Goal: Information Seeking & Learning: Stay updated

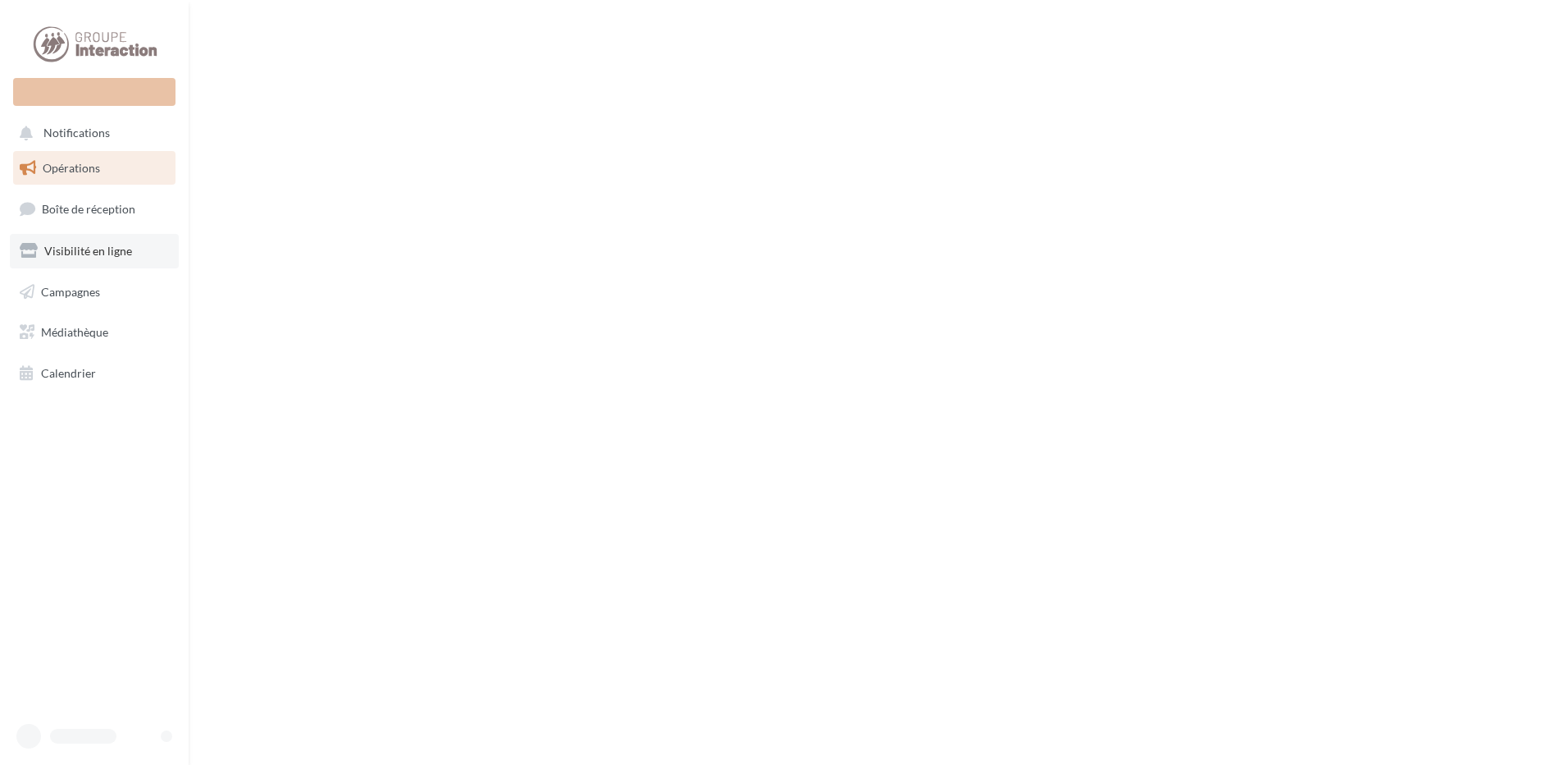
click at [99, 255] on span "Visibilité en ligne" at bounding box center [88, 251] width 88 height 14
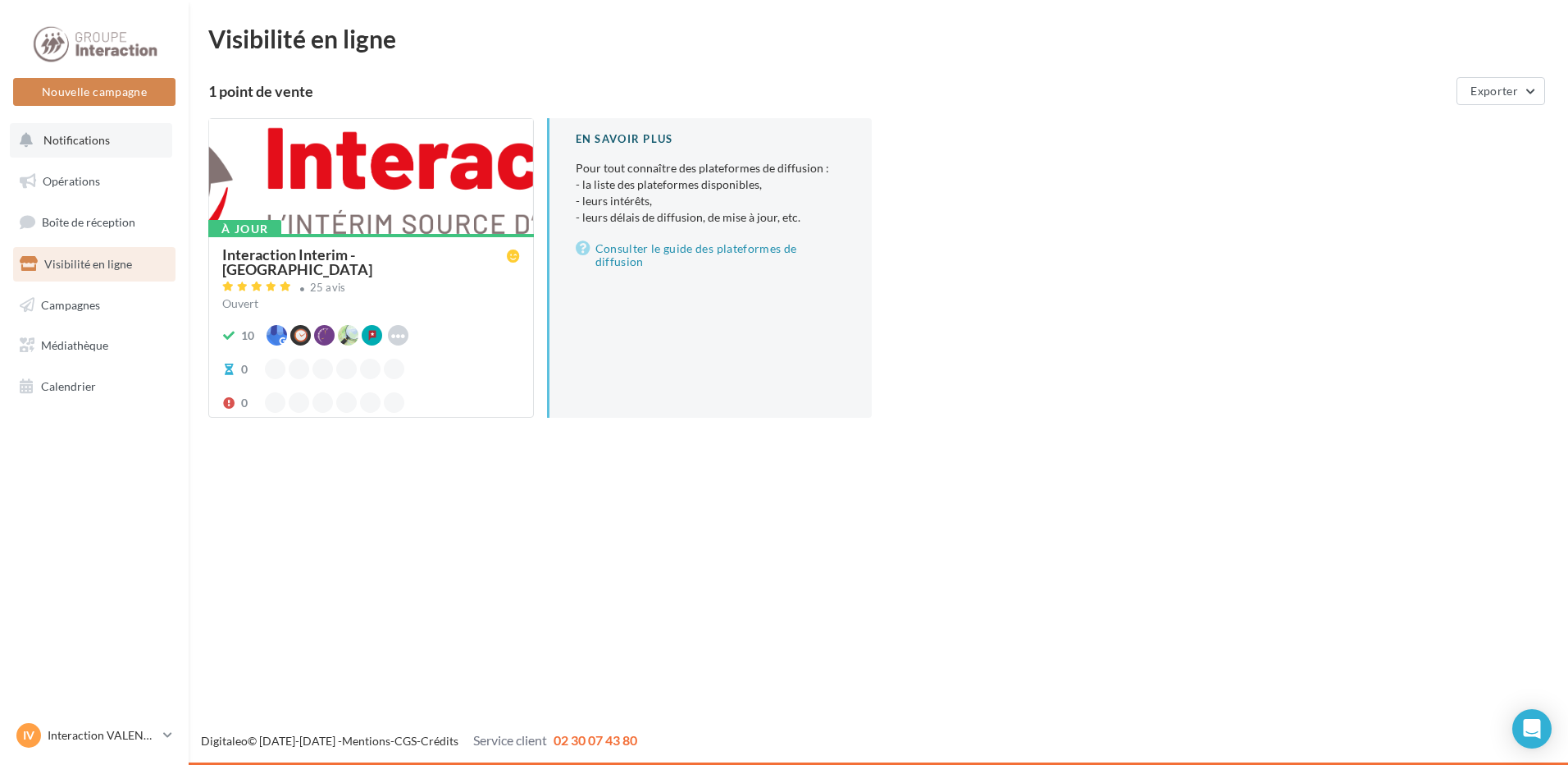
click at [135, 146] on button "Notifications" at bounding box center [90, 140] width 162 height 34
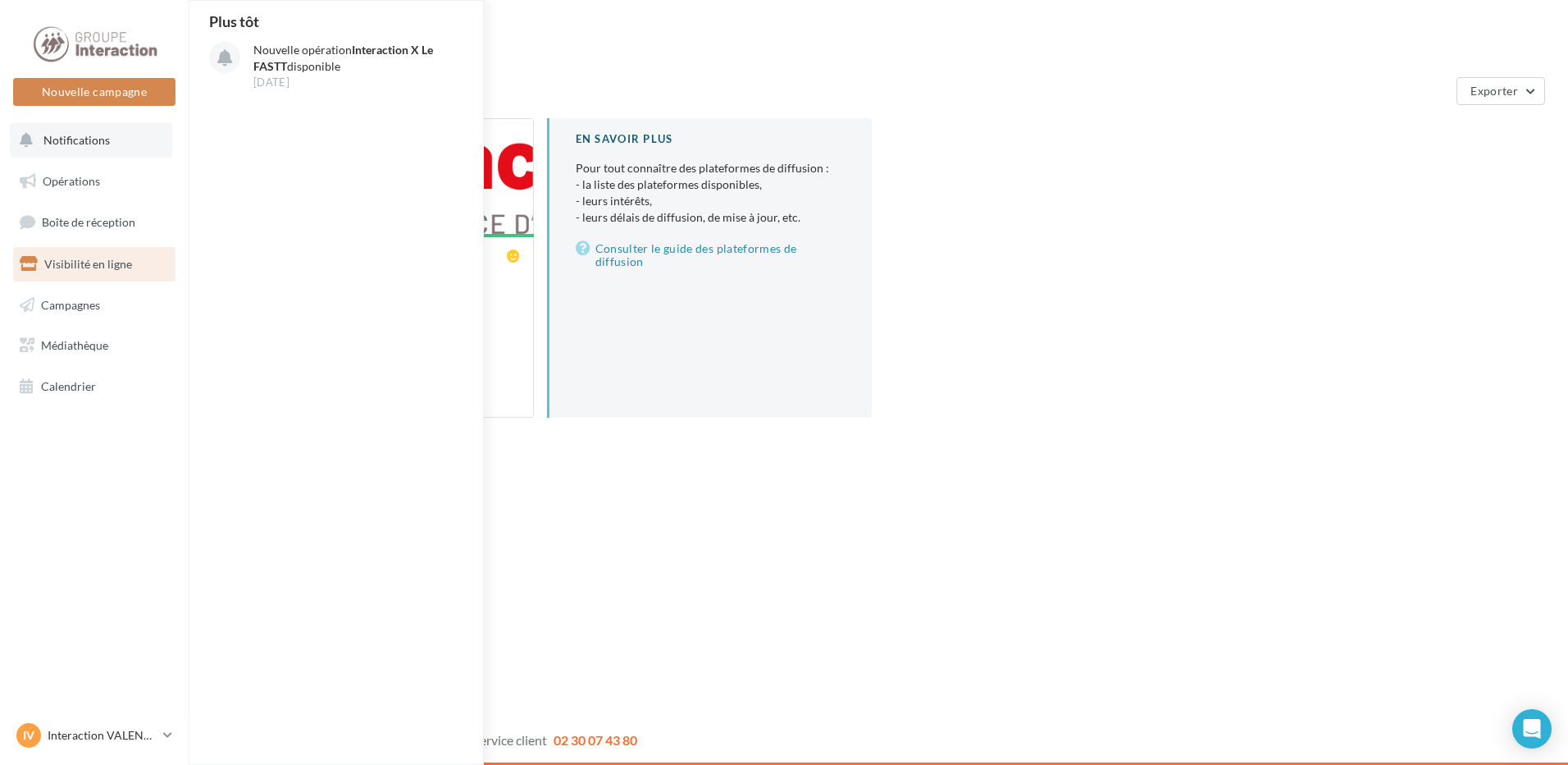
click at [86, 136] on span "Notifications" at bounding box center [77, 140] width 66 height 14
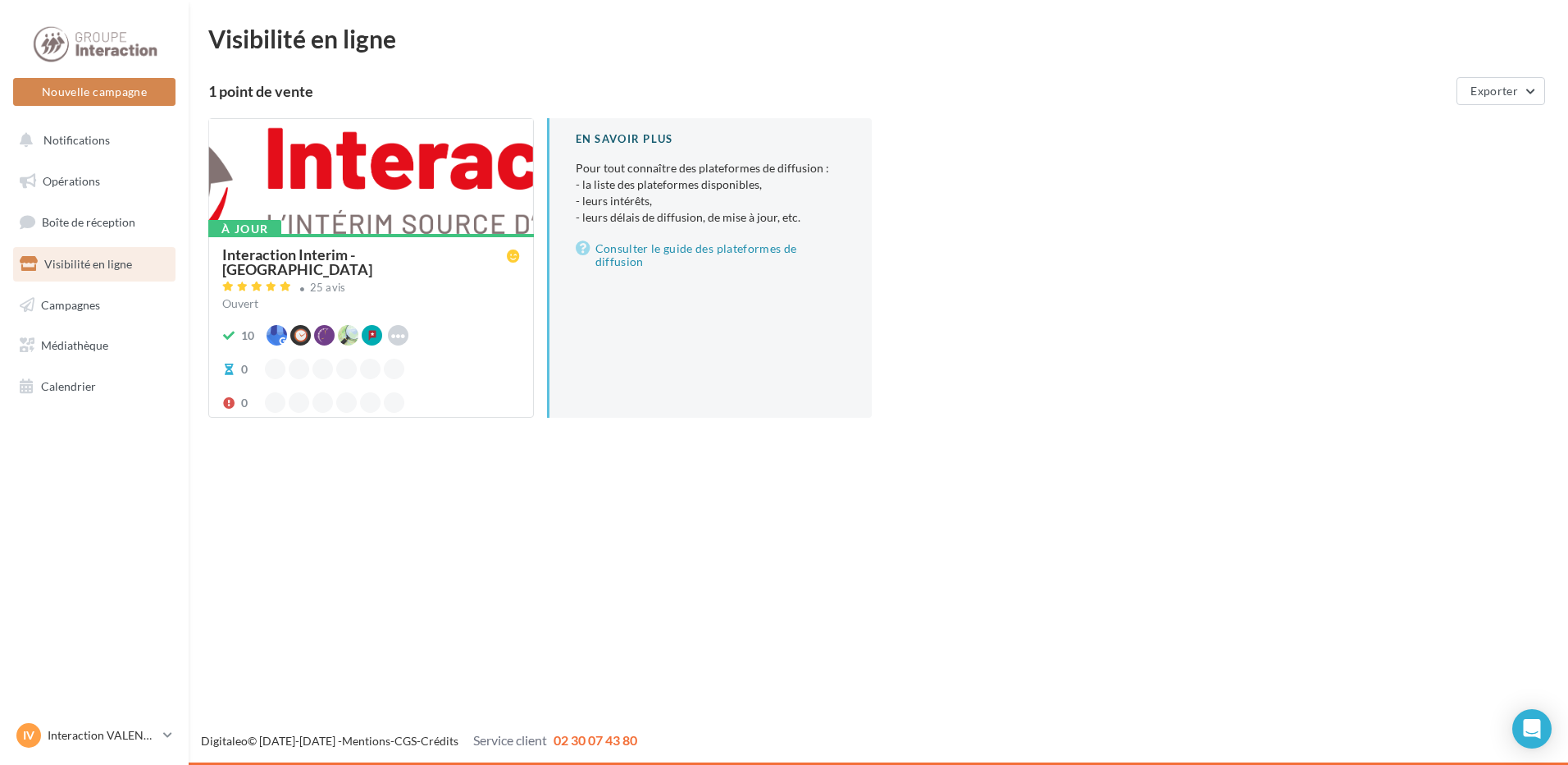
click at [378, 296] on div "Ouvert" at bounding box center [371, 304] width 297 height 16
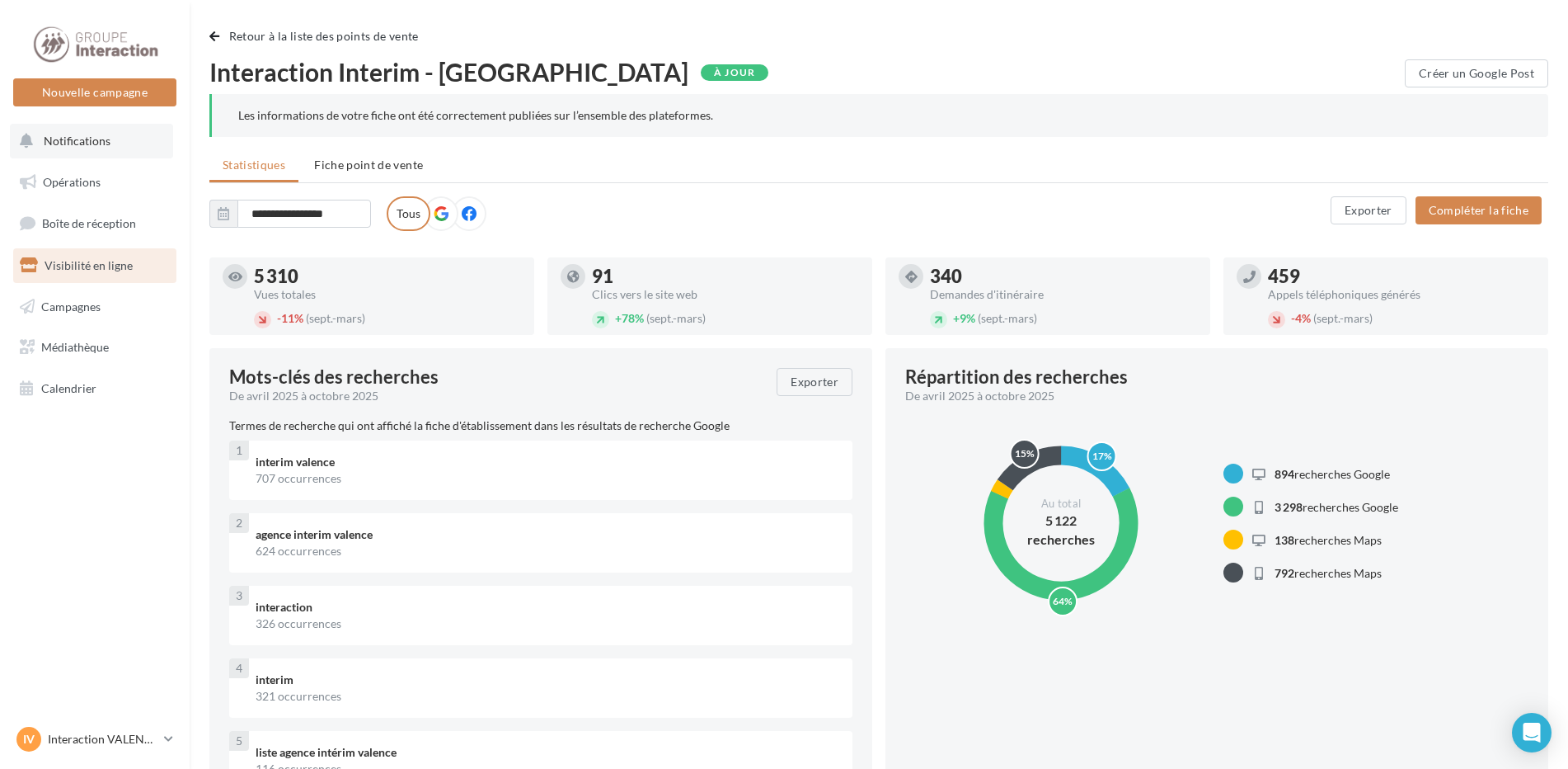
click at [86, 155] on button "Notifications" at bounding box center [91, 140] width 163 height 34
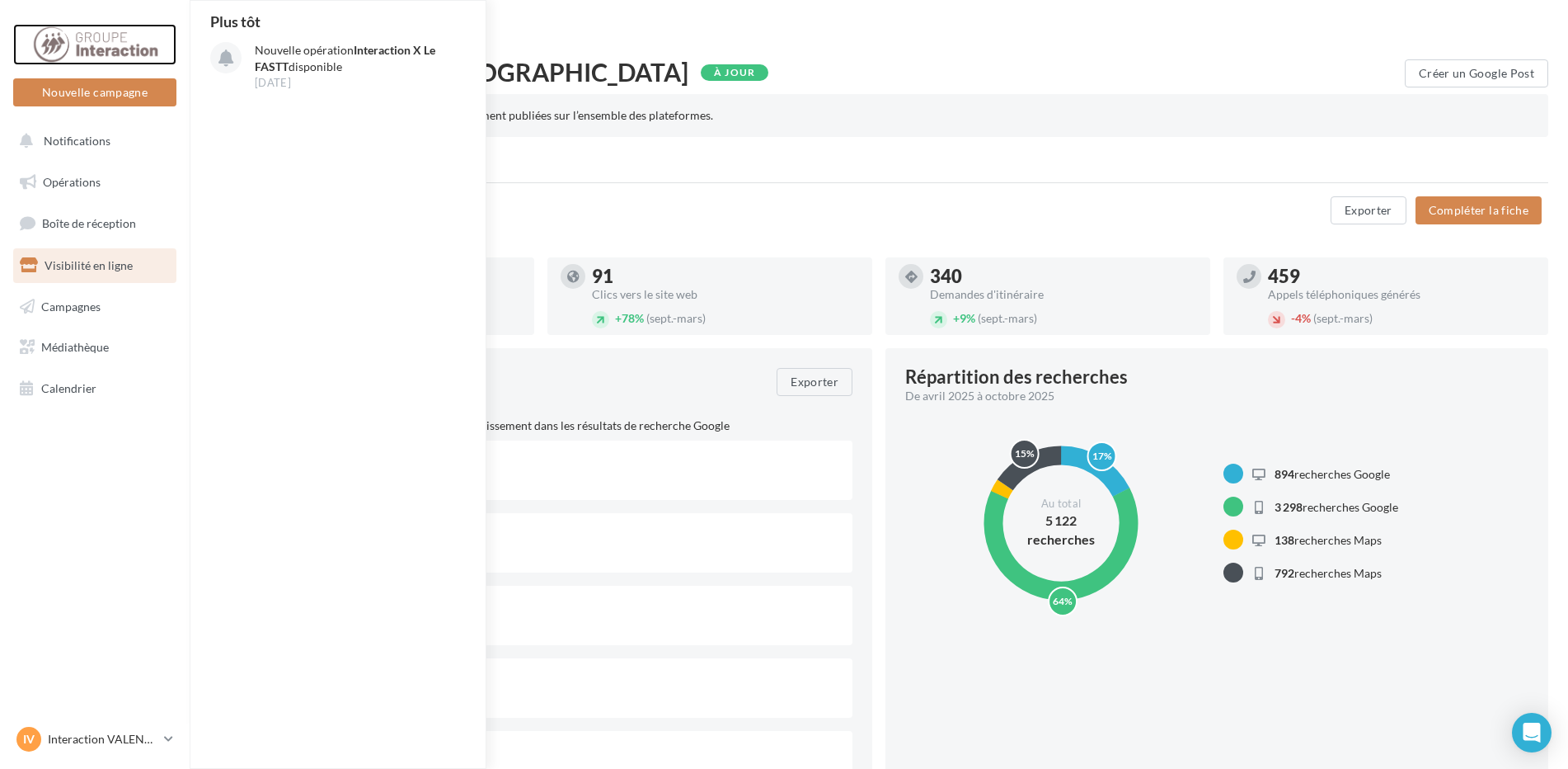
click at [98, 44] on div at bounding box center [95, 45] width 132 height 41
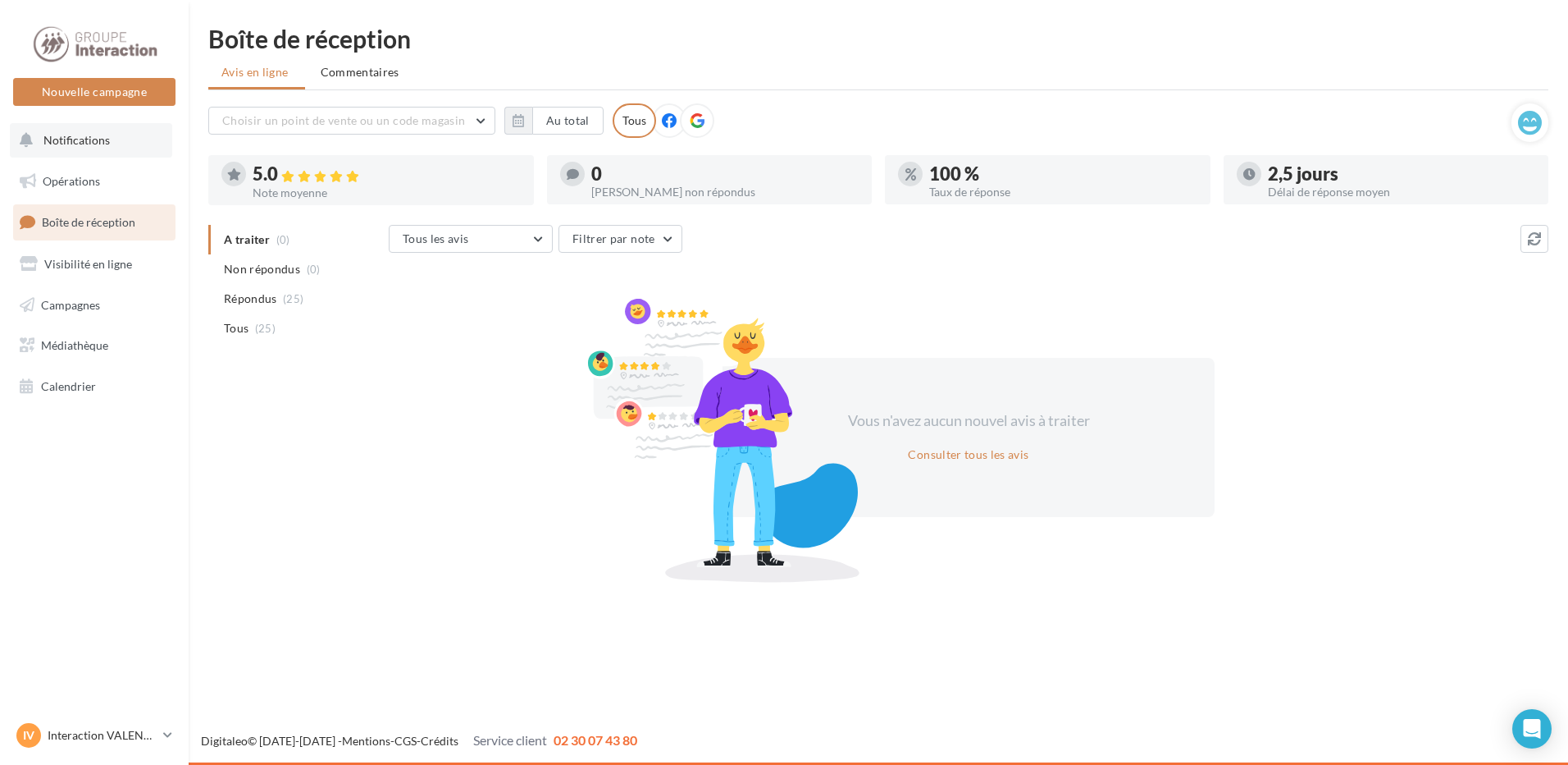
click at [117, 140] on button "Notifications" at bounding box center [90, 140] width 162 height 34
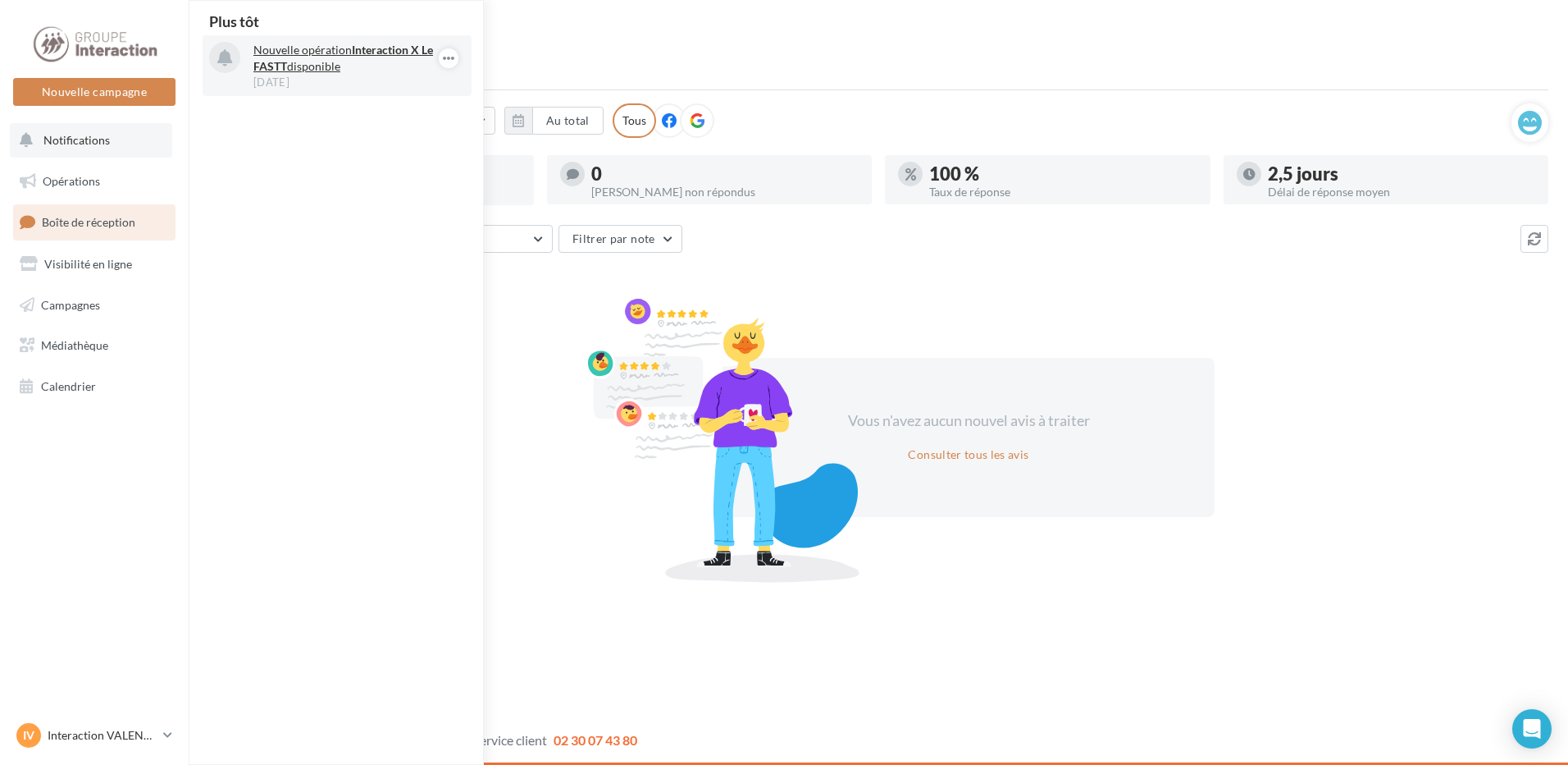
click at [311, 59] on p "Nouvelle opération Interaction X Le FASTT disponible" at bounding box center [348, 58] width 190 height 33
